Goal: Transaction & Acquisition: Purchase product/service

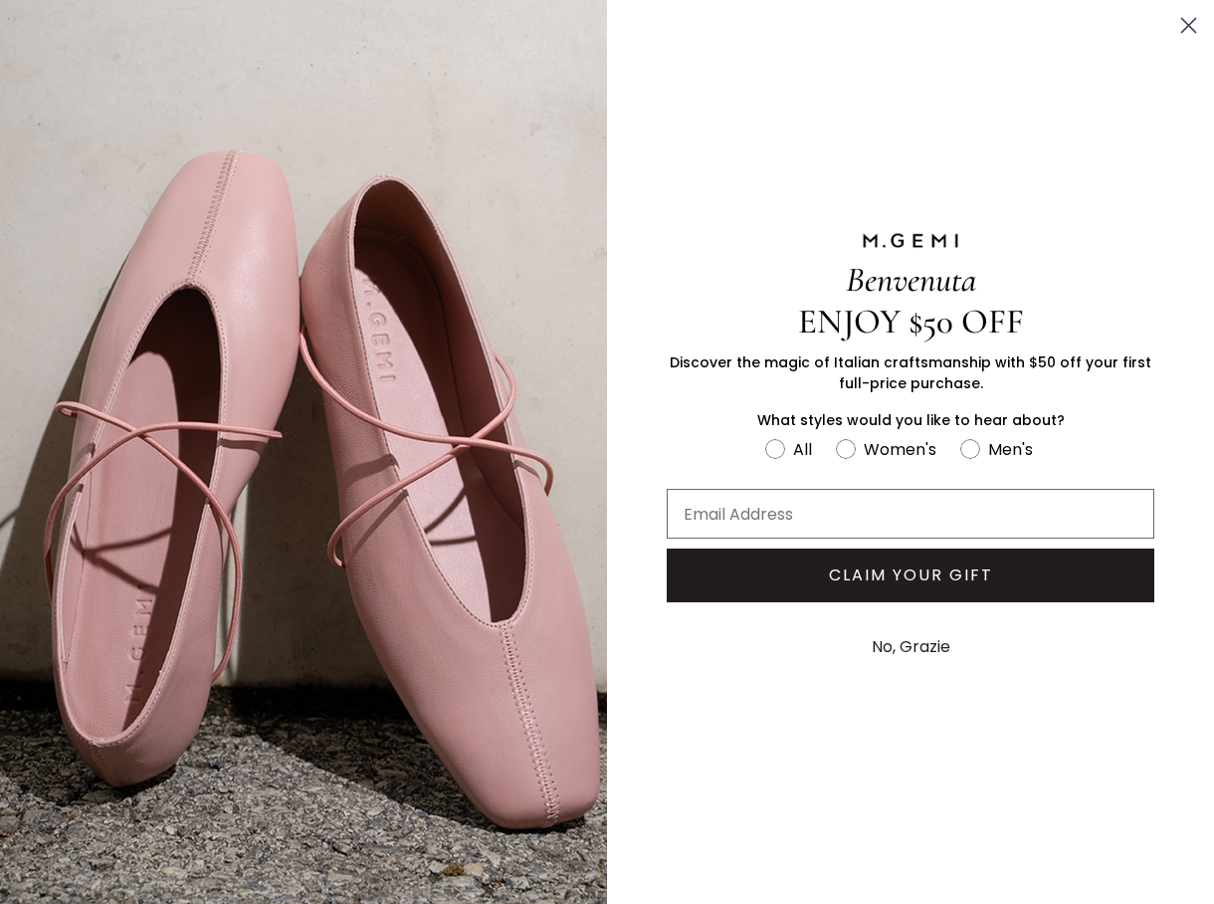
click at [1178, 13] on circle "Close dialog" at bounding box center [1189, 25] width 33 height 33
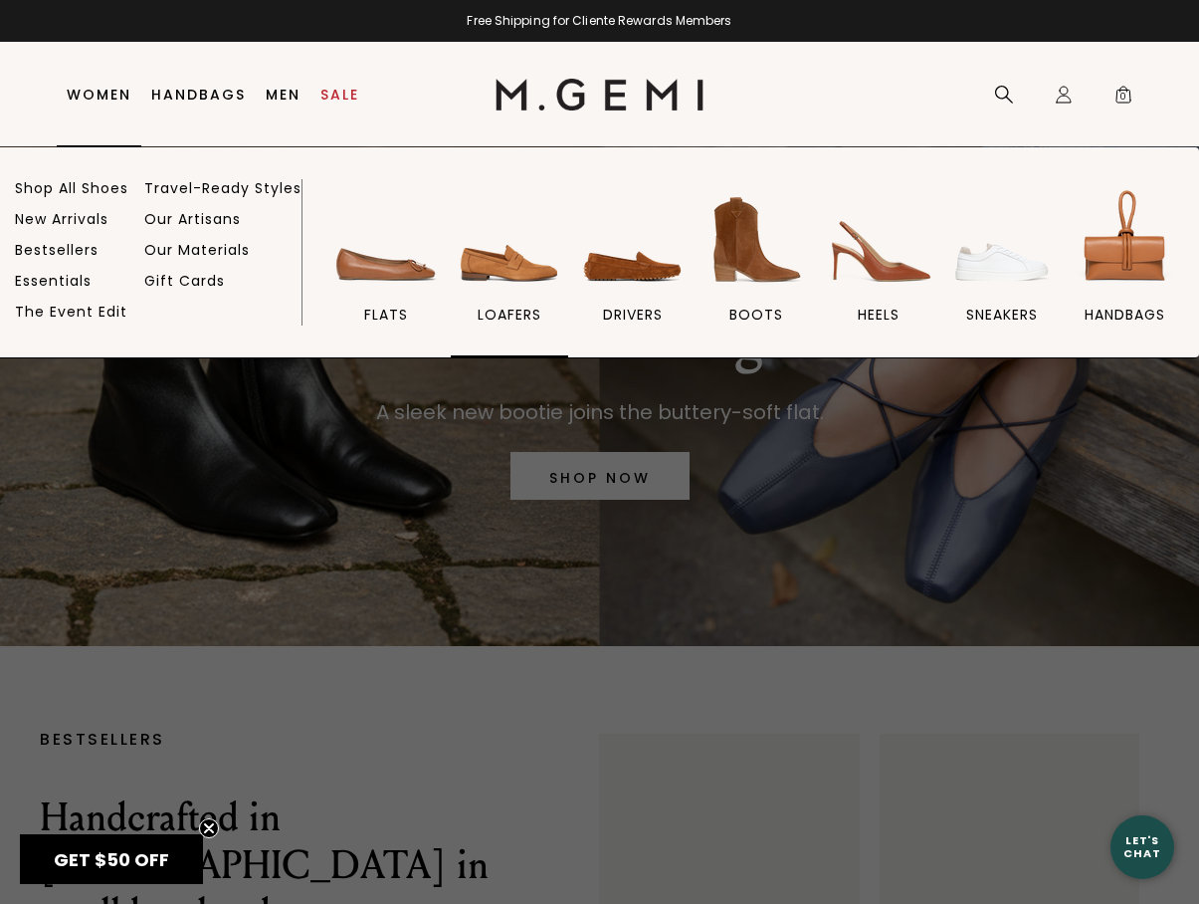
click at [503, 268] on img at bounding box center [509, 239] width 111 height 111
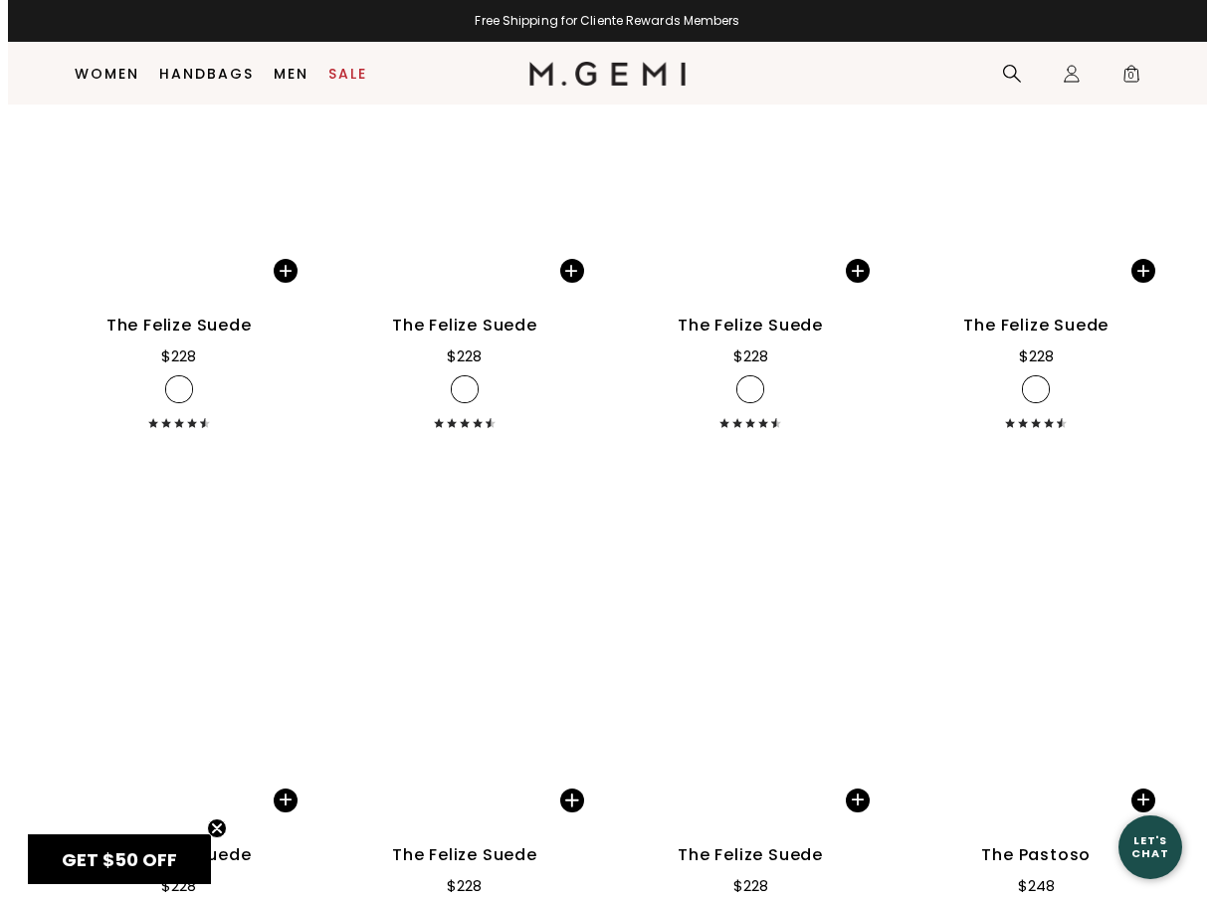
scroll to position [3159, 0]
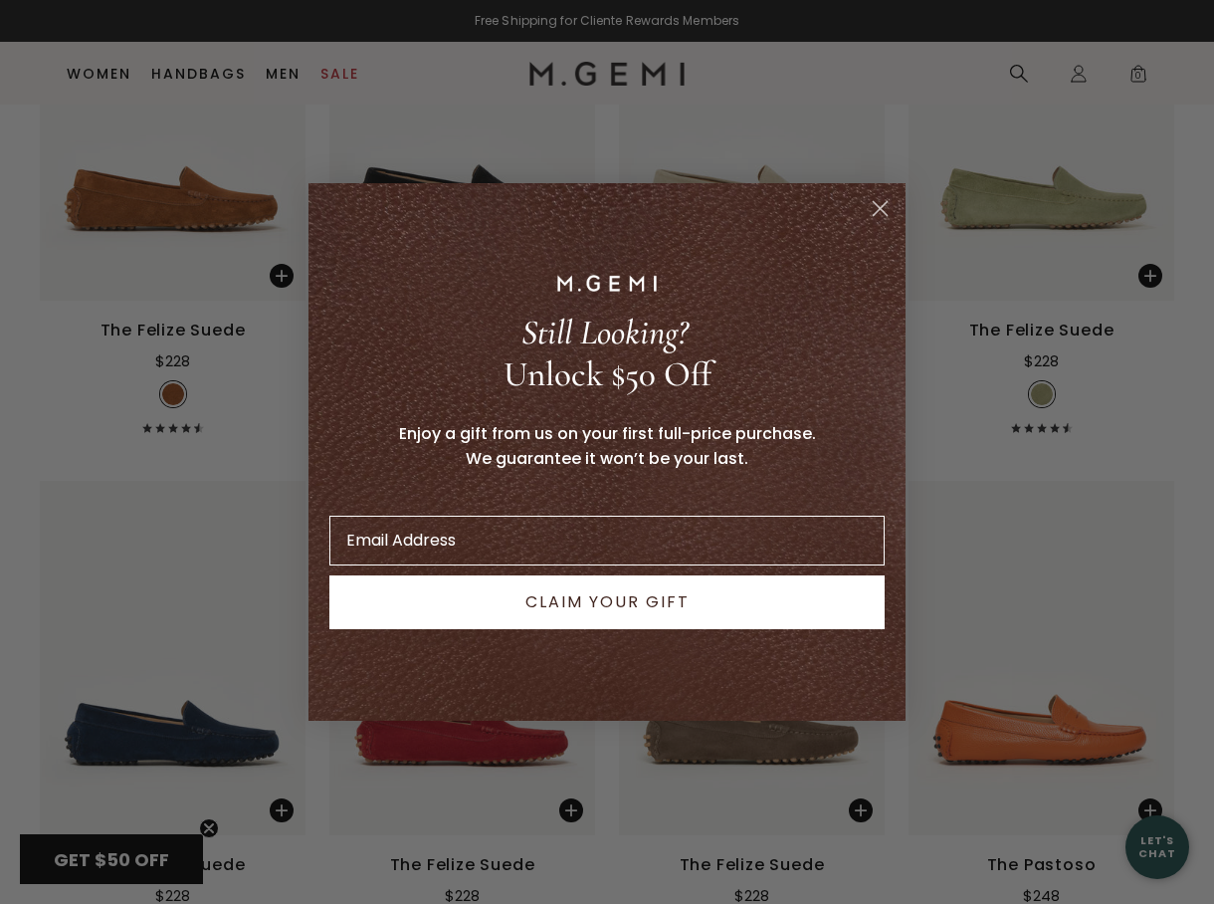
click at [890, 210] on circle "Close dialog" at bounding box center [880, 208] width 33 height 33
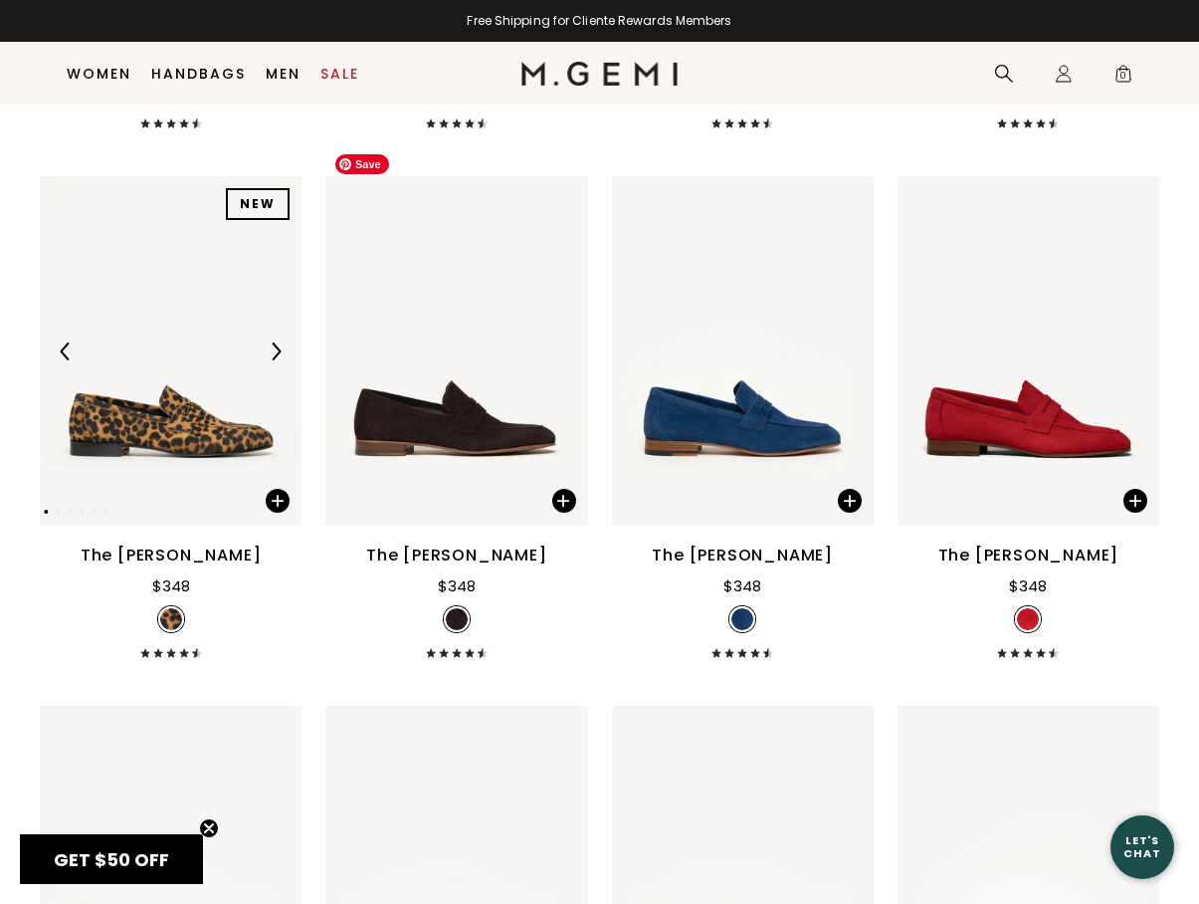
scroll to position [1319, 0]
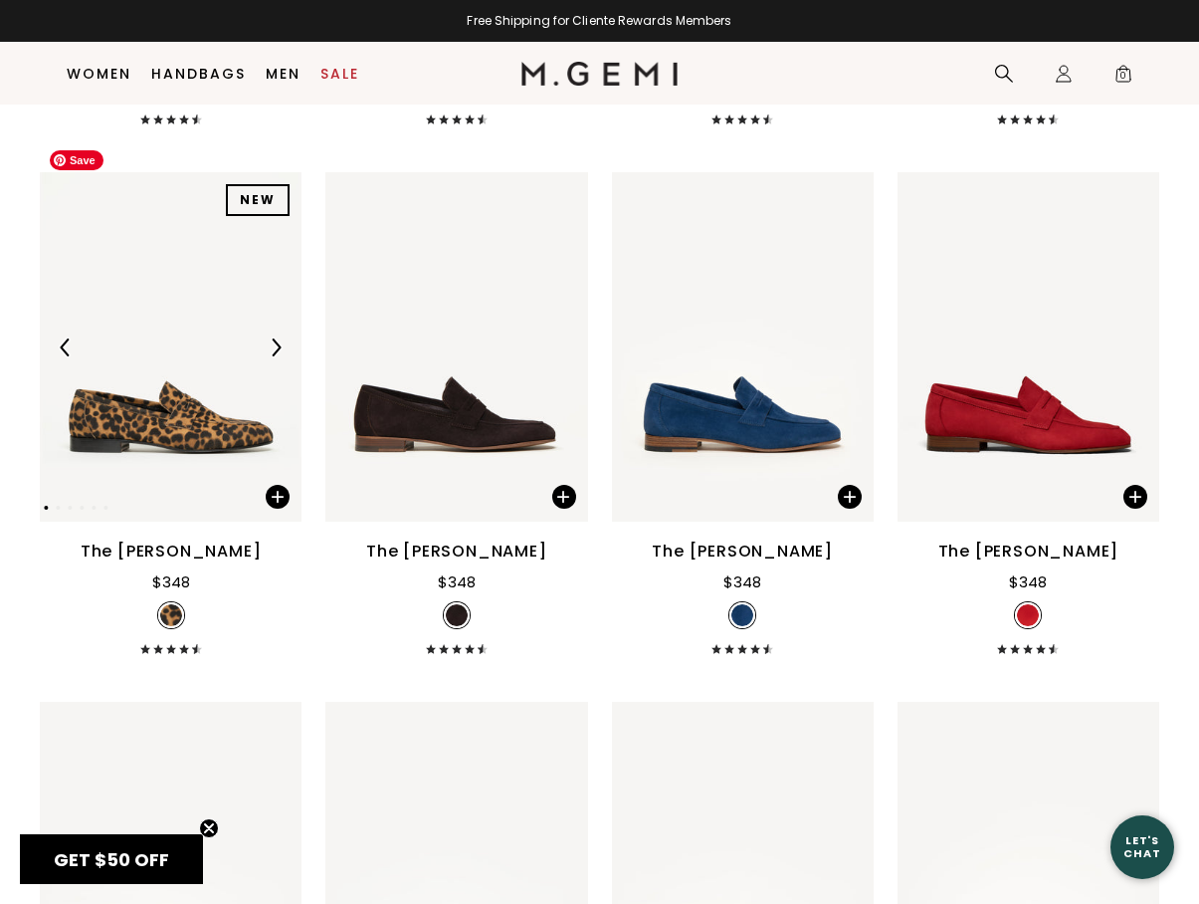
click at [140, 402] on img at bounding box center [171, 346] width 262 height 349
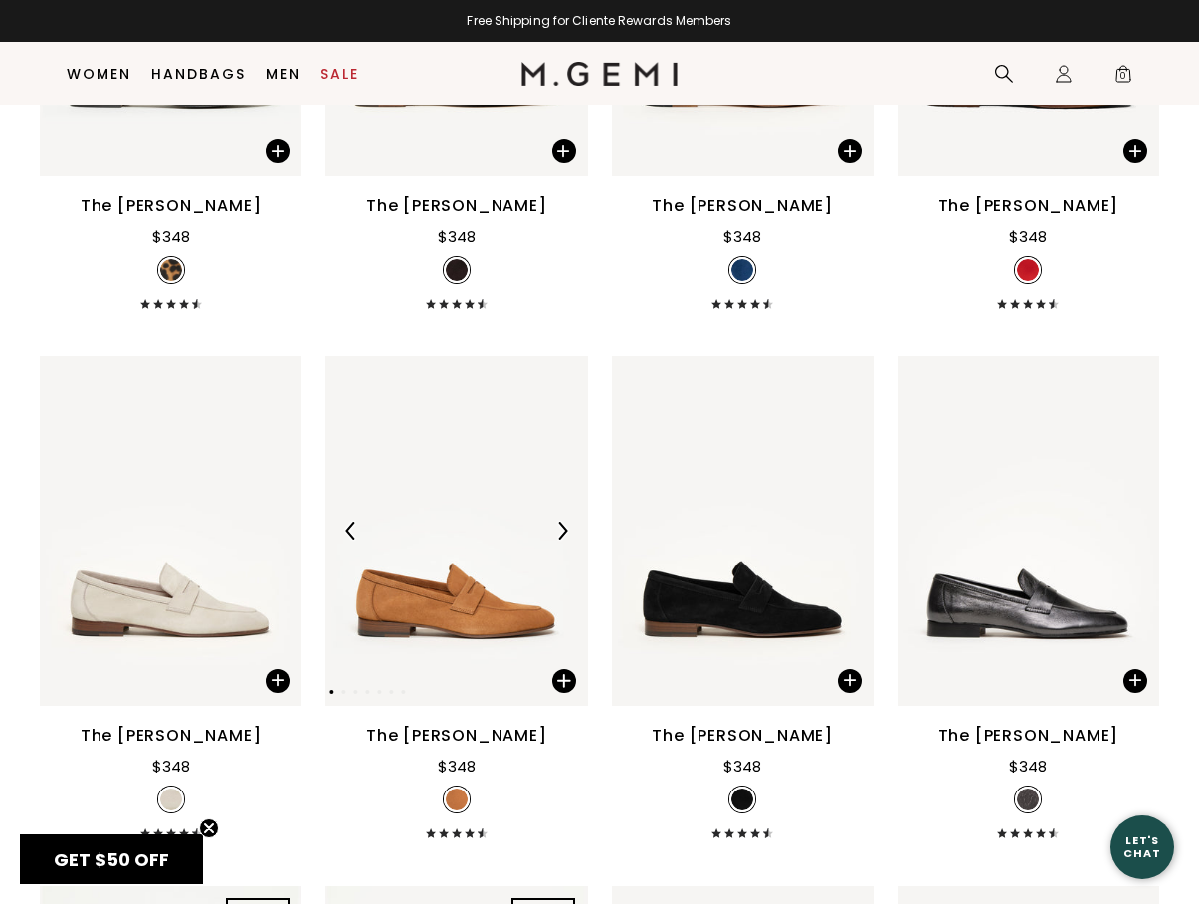
click at [456, 515] on div at bounding box center [456, 531] width 262 height 32
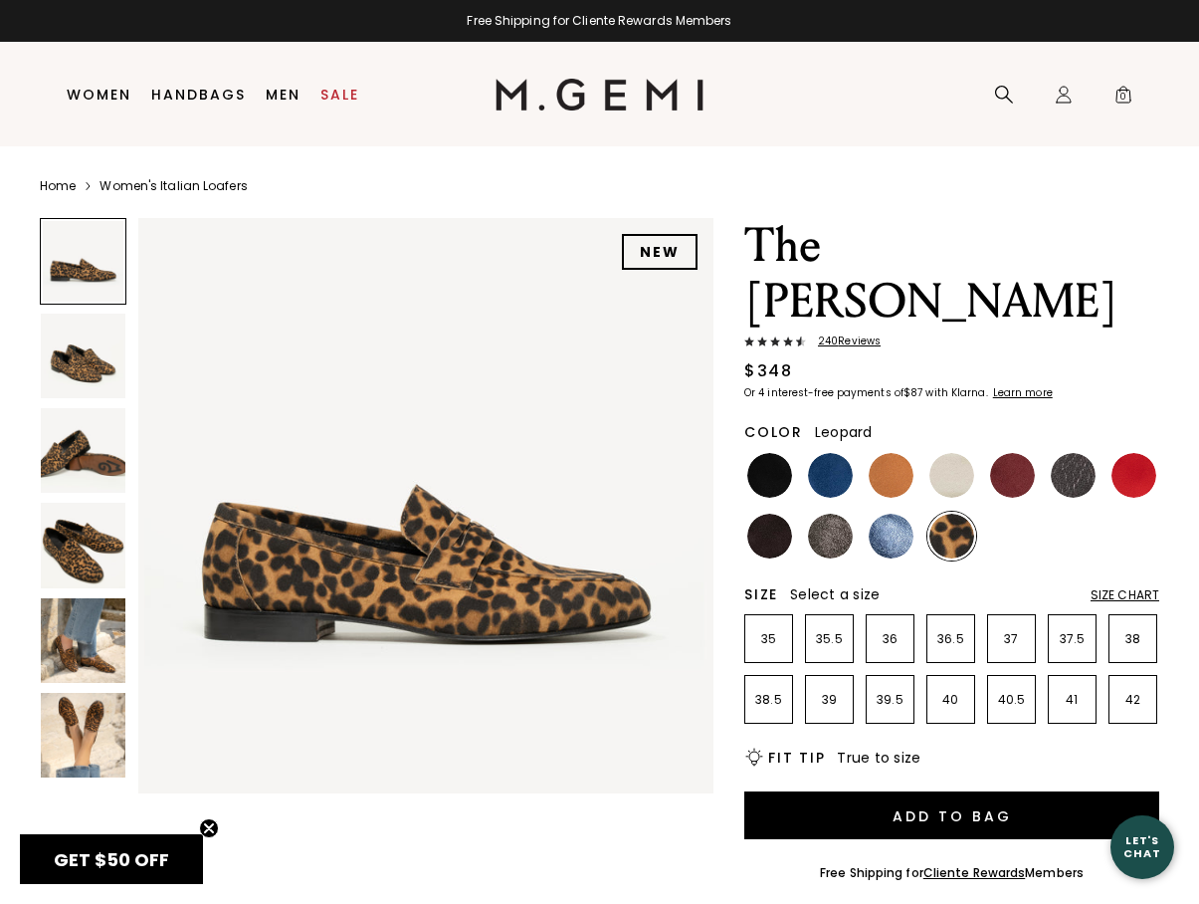
click at [85, 720] on img at bounding box center [83, 735] width 85 height 85
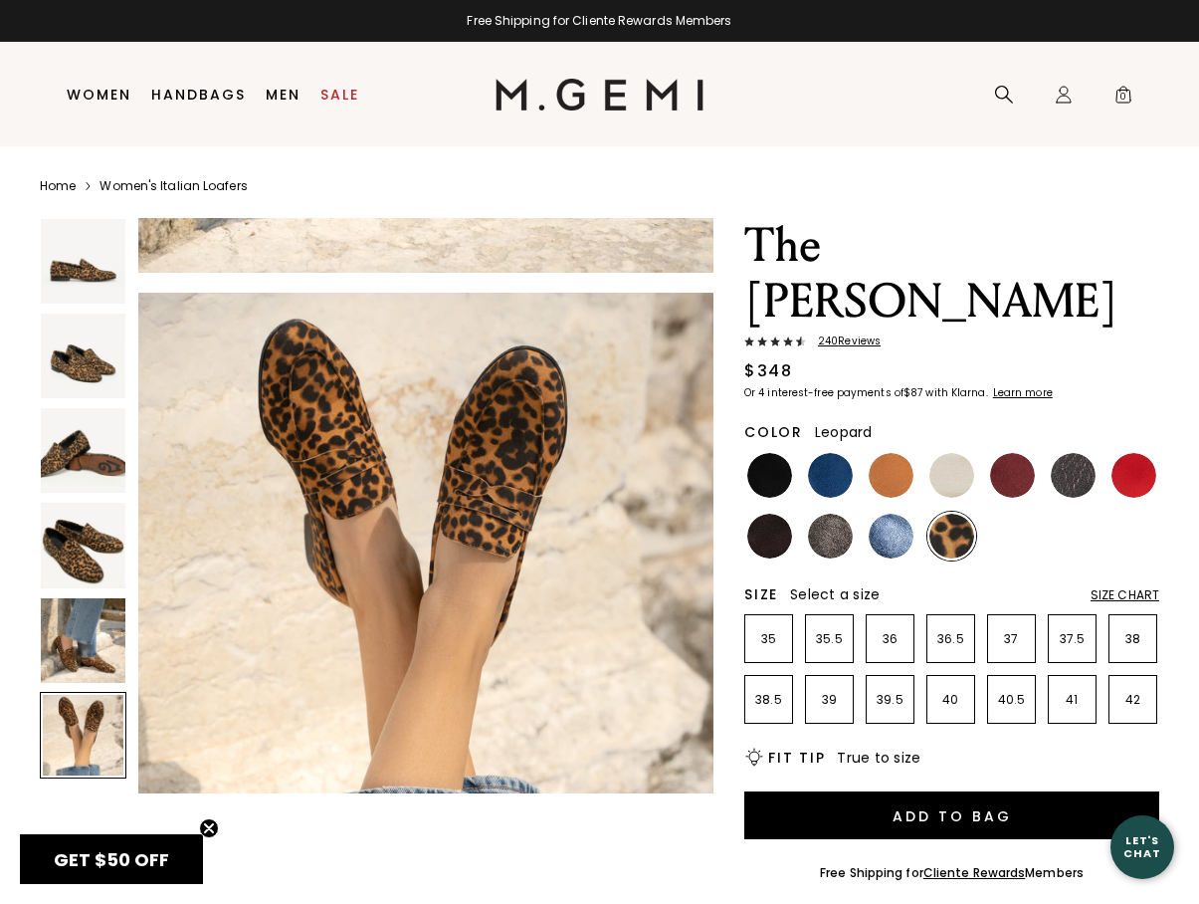
click at [83, 642] on img at bounding box center [83, 640] width 85 height 85
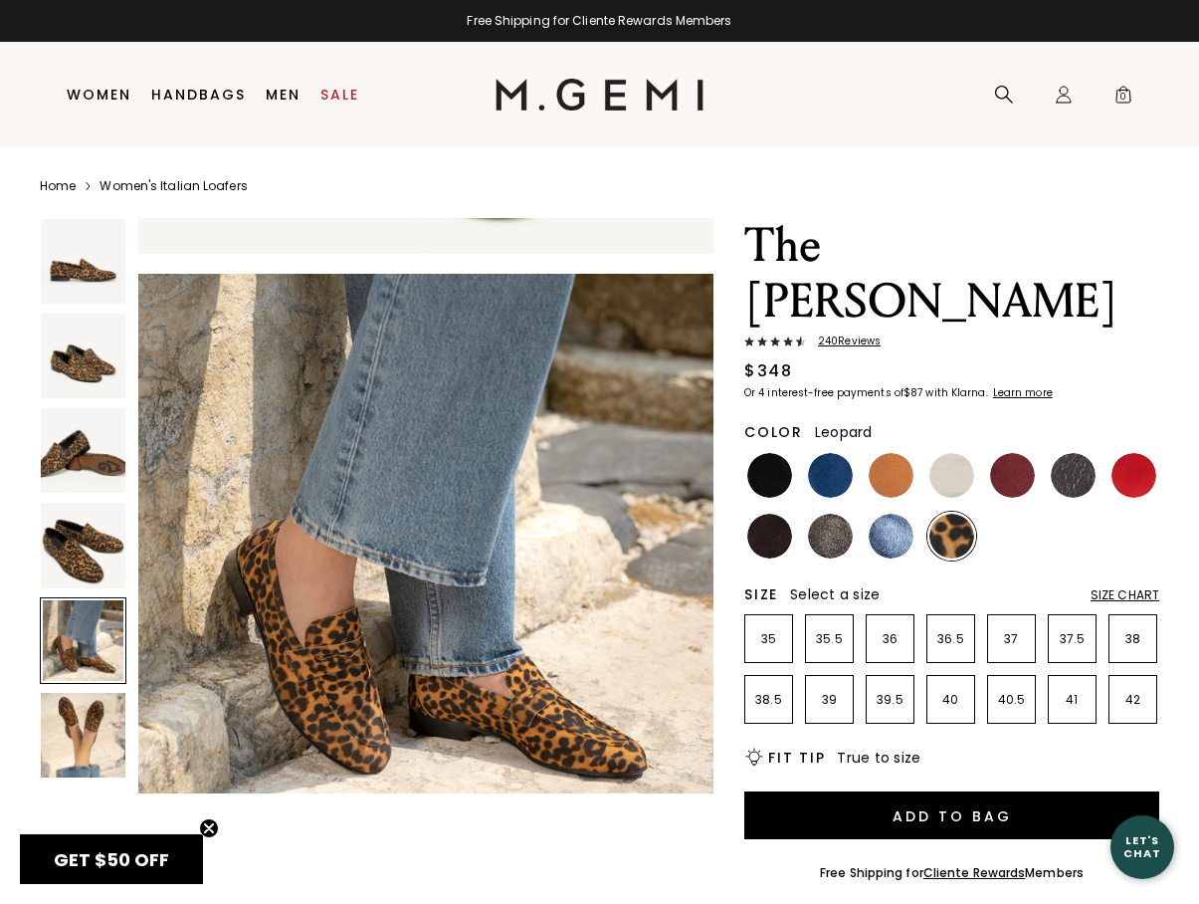
scroll to position [2320, 0]
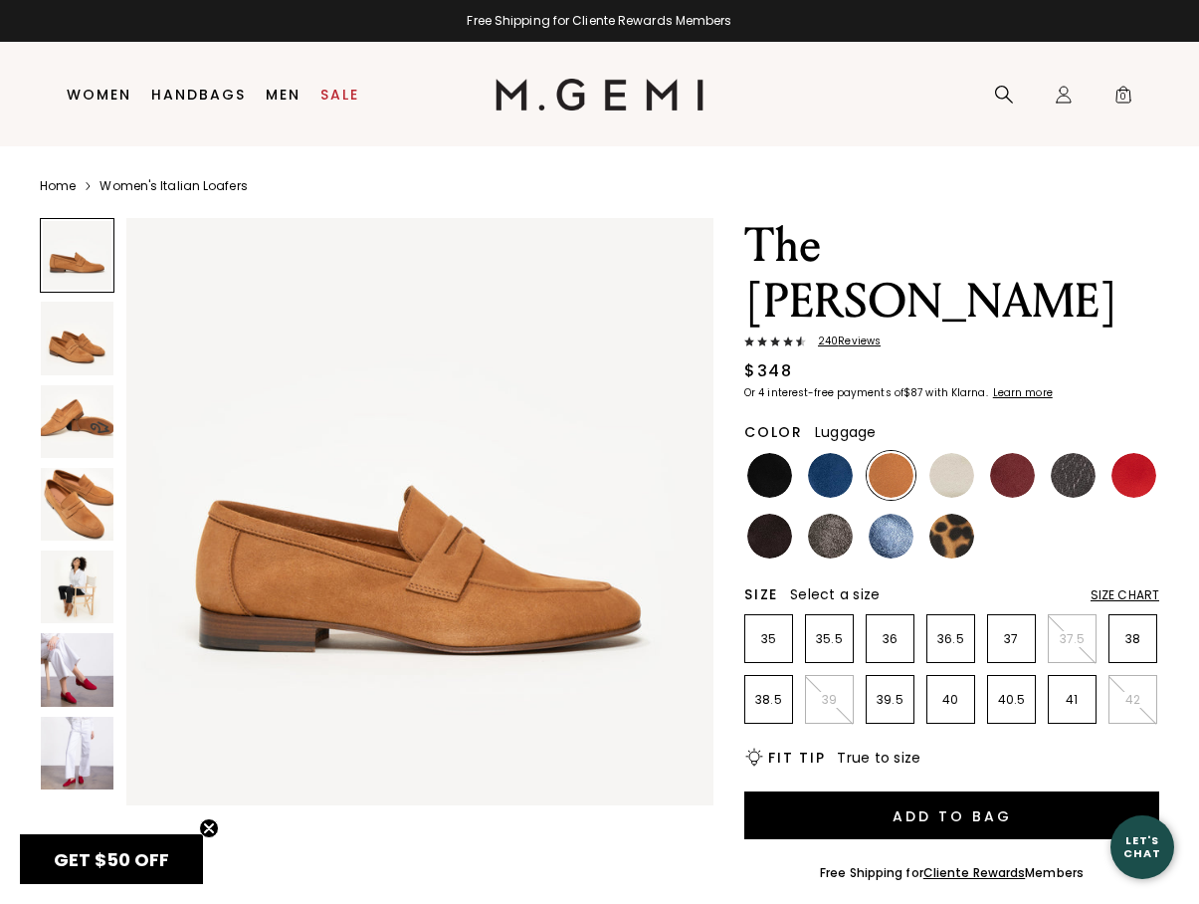
click at [81, 604] on img at bounding box center [77, 586] width 73 height 73
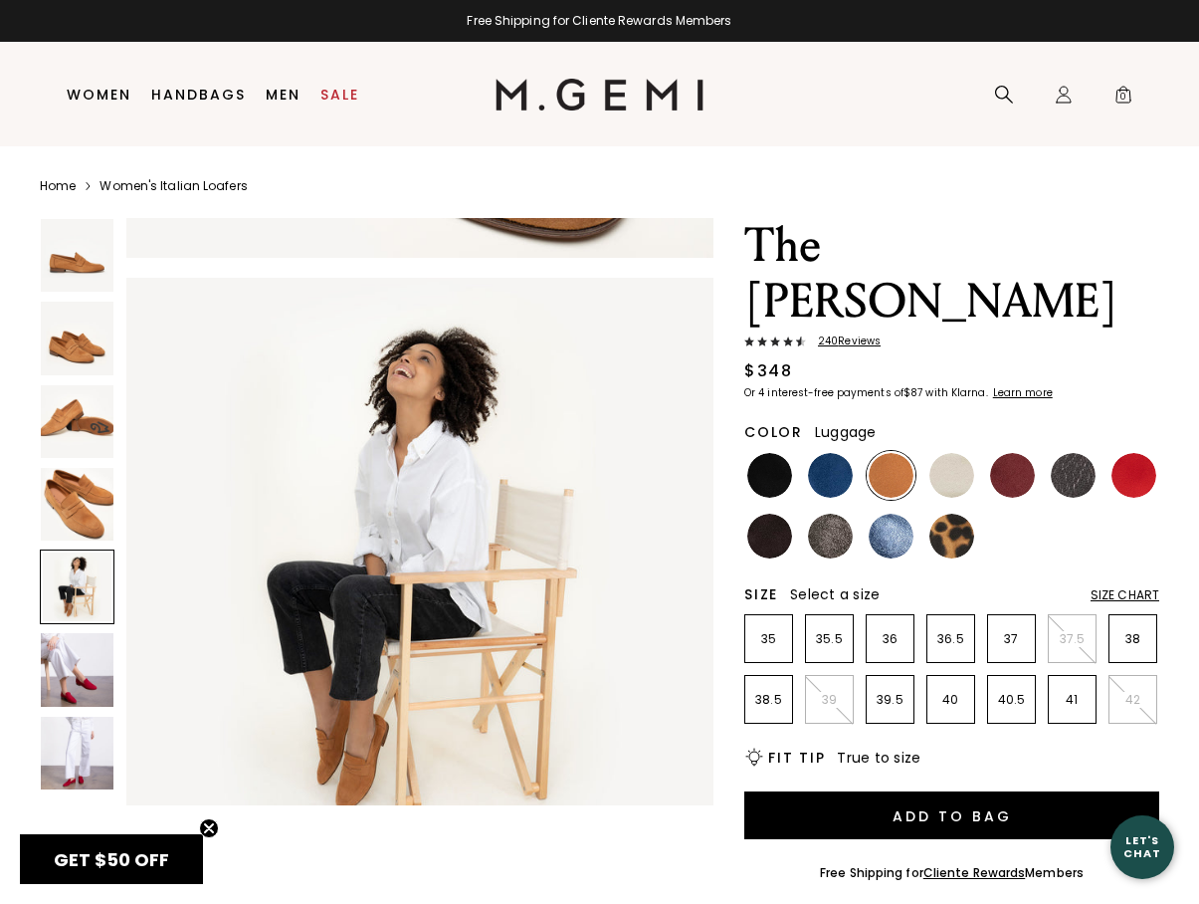
click at [87, 671] on img at bounding box center [77, 669] width 73 height 73
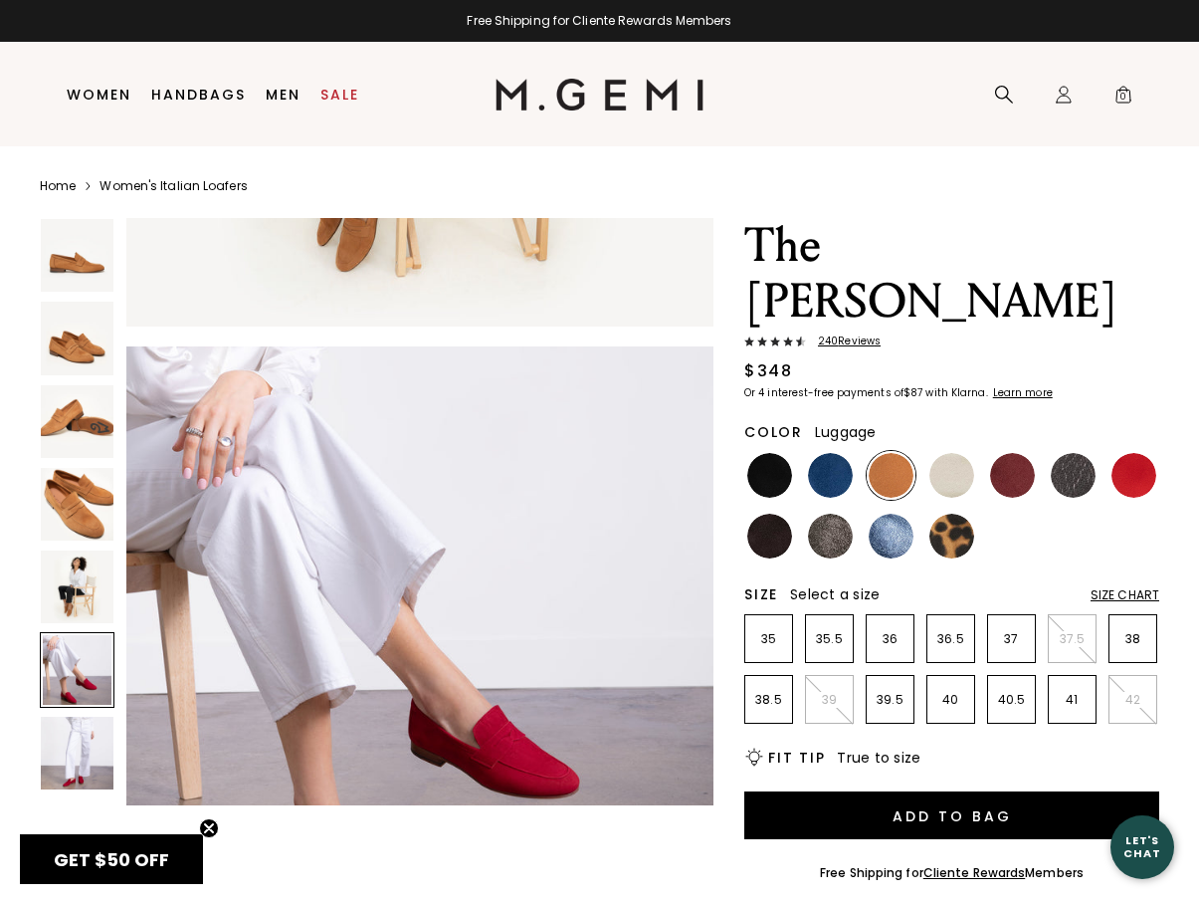
scroll to position [2960, 0]
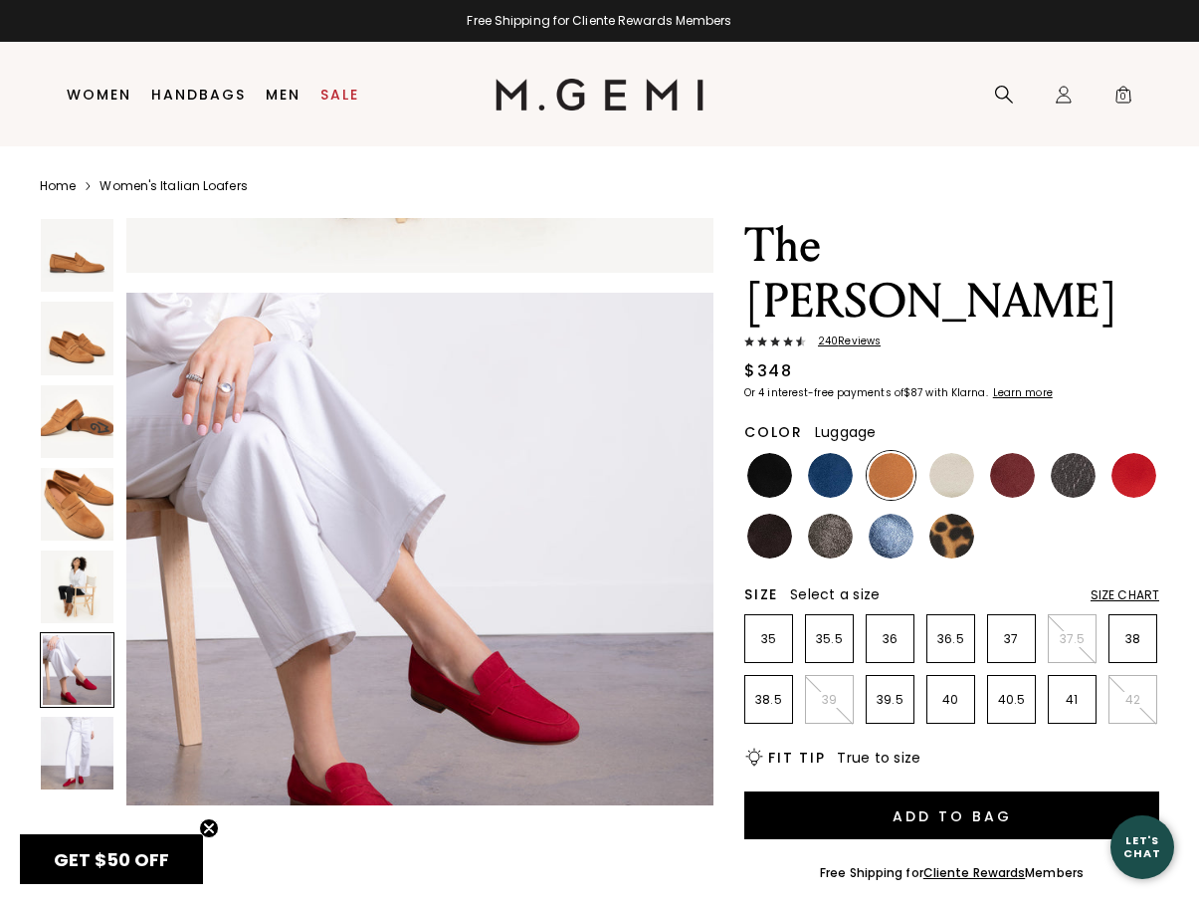
click at [888, 453] on img at bounding box center [891, 475] width 45 height 45
click at [1007, 631] on p "37" at bounding box center [1011, 639] width 47 height 16
click at [884, 514] on img at bounding box center [891, 536] width 45 height 45
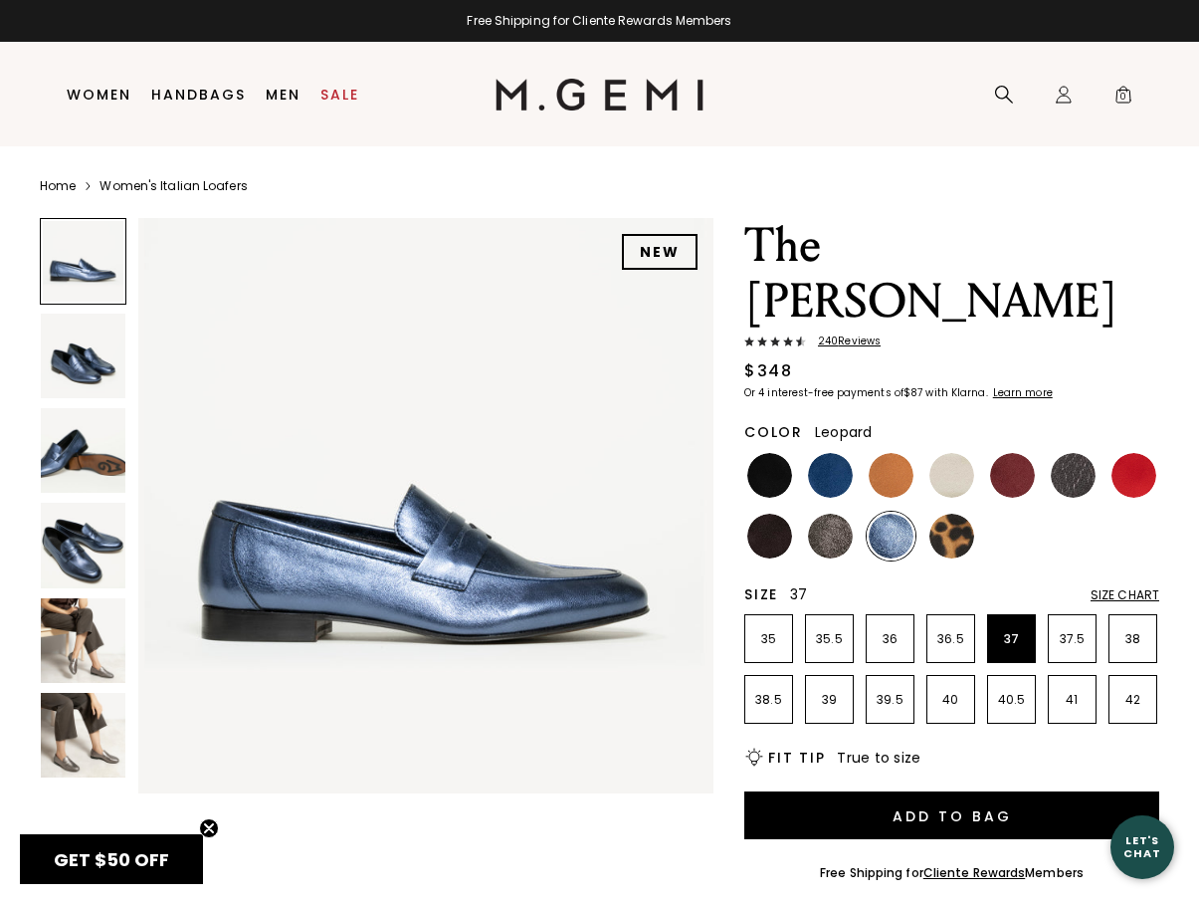
click at [956, 514] on img at bounding box center [952, 536] width 45 height 45
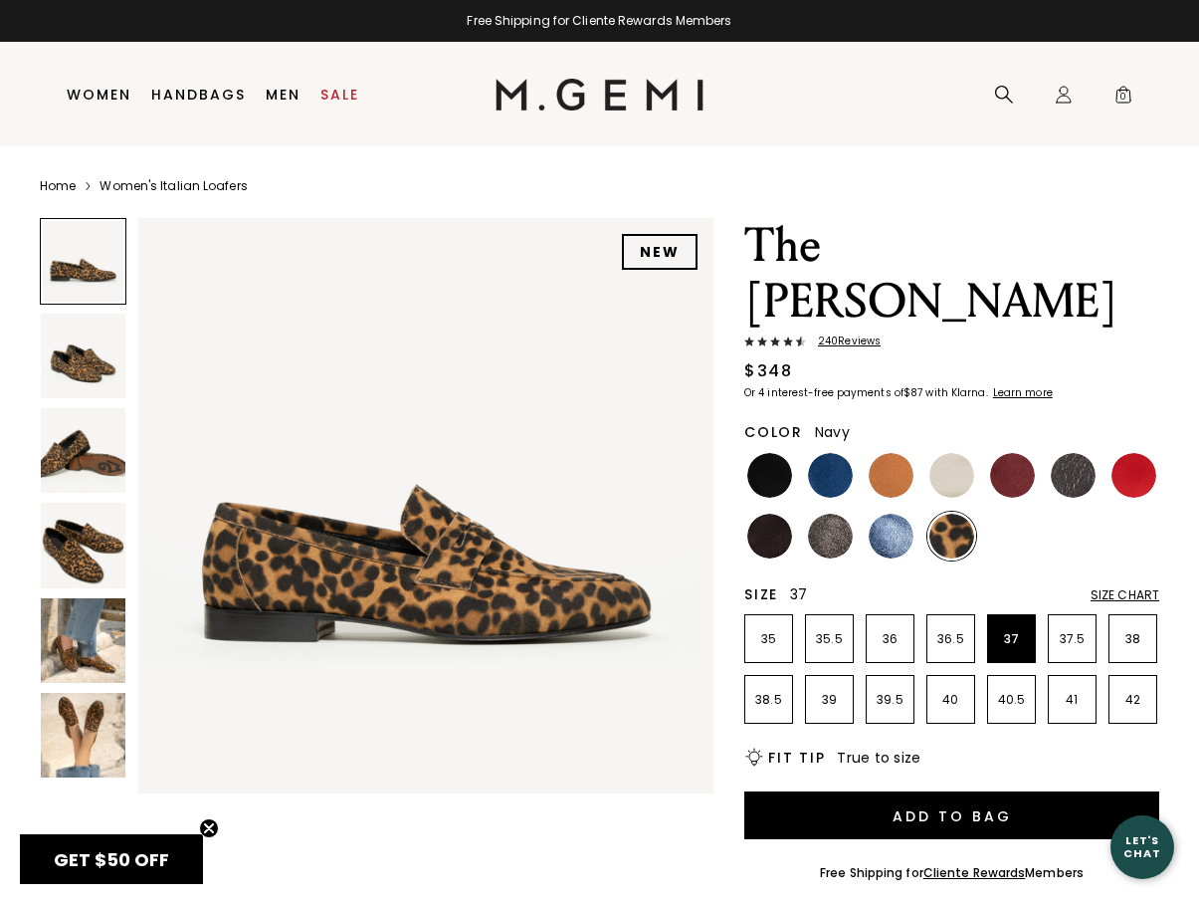
click at [816, 453] on img at bounding box center [830, 475] width 45 height 45
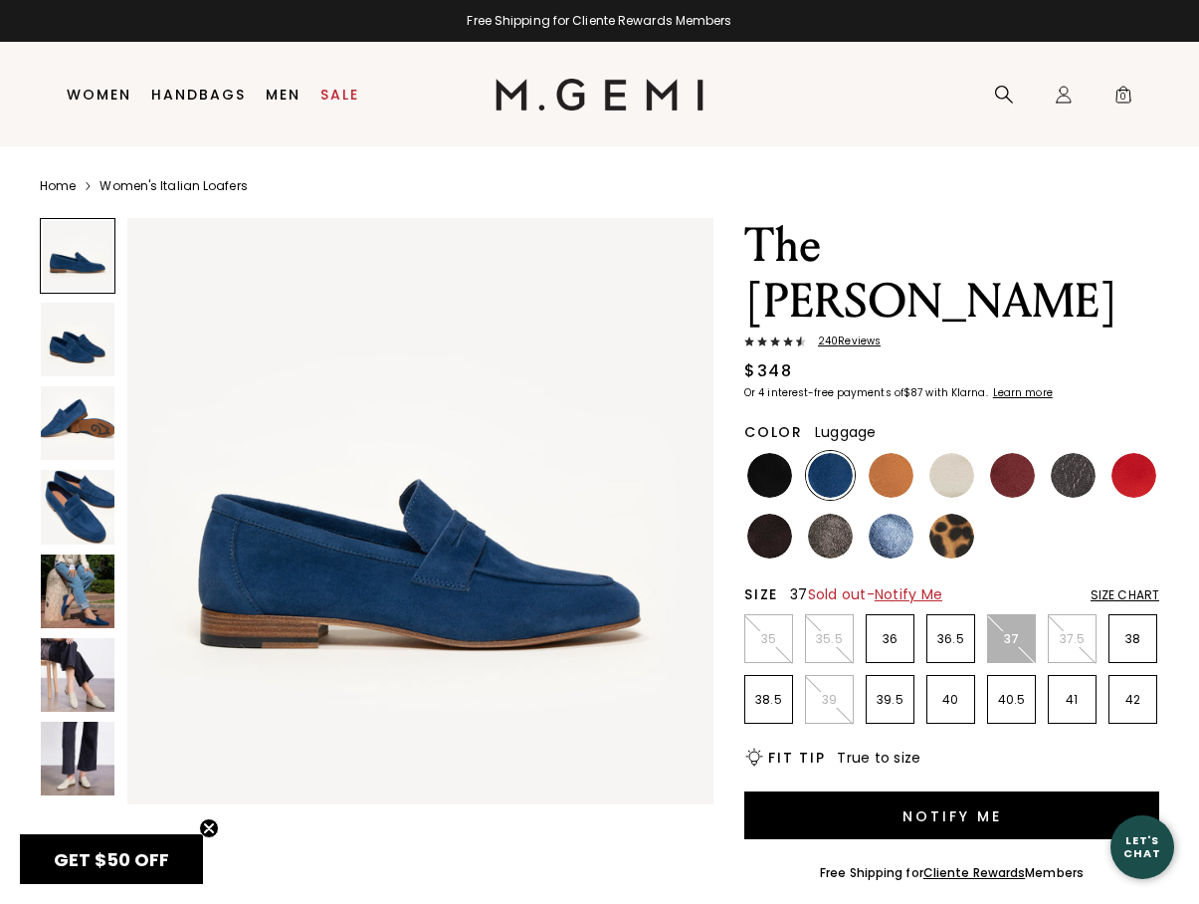
click at [899, 453] on img at bounding box center [891, 475] width 45 height 45
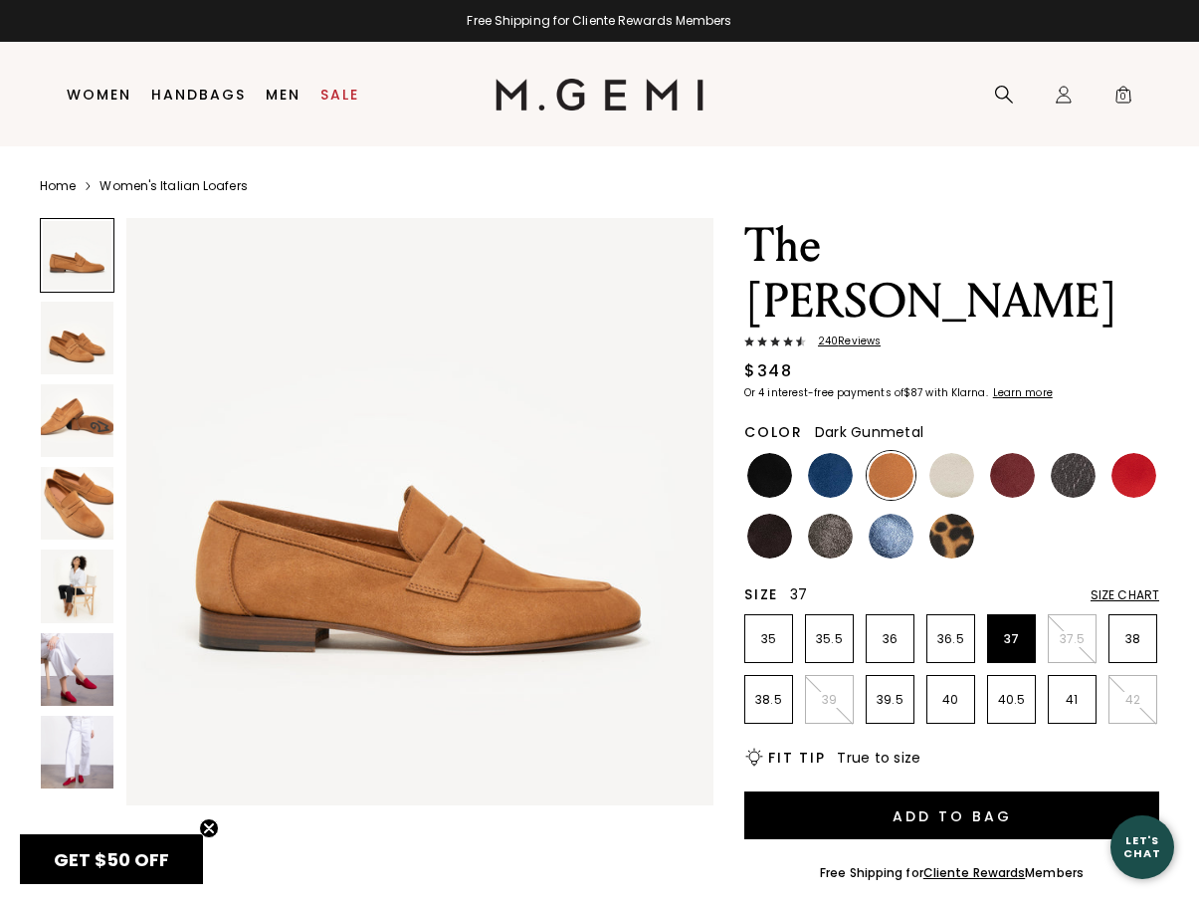
click at [1075, 453] on img at bounding box center [1073, 475] width 45 height 45
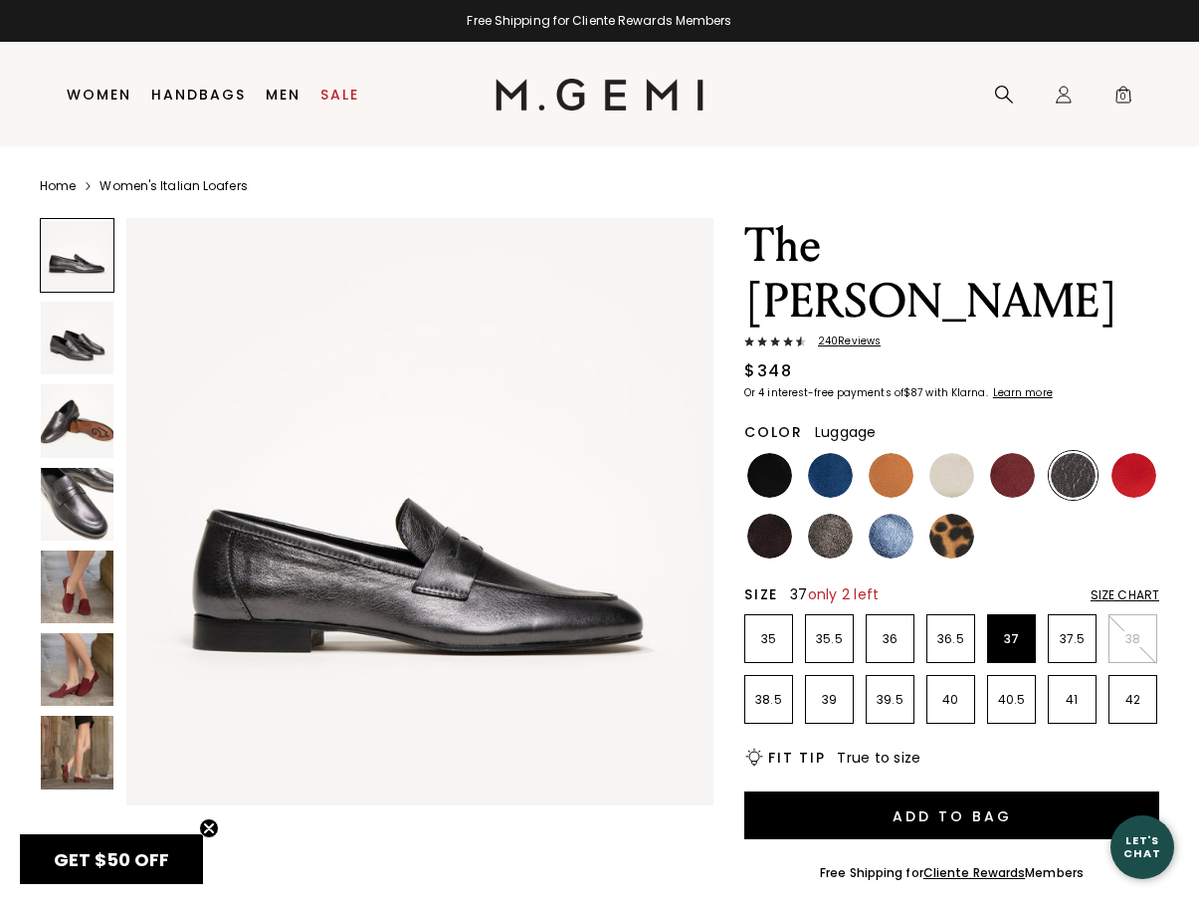
click at [890, 453] on img at bounding box center [891, 475] width 45 height 45
